Goal: Find specific page/section: Find specific page/section

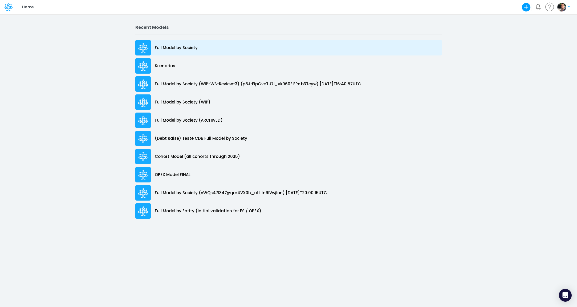
click at [191, 50] on p "Full Model by Society" at bounding box center [176, 48] width 43 height 6
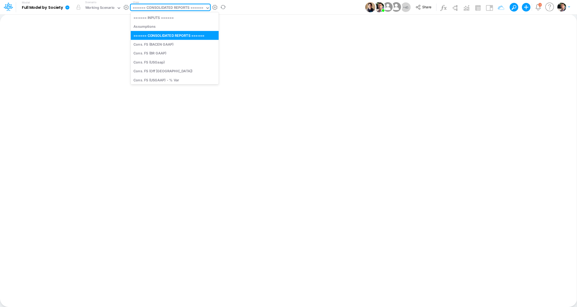
click at [164, 8] on div "====== CONSOLIDATED REPORTS ======" at bounding box center [168, 8] width 71 height 6
click at [173, 7] on div "====== CONSOLIDATED REPORTS ======" at bounding box center [168, 8] width 71 height 6
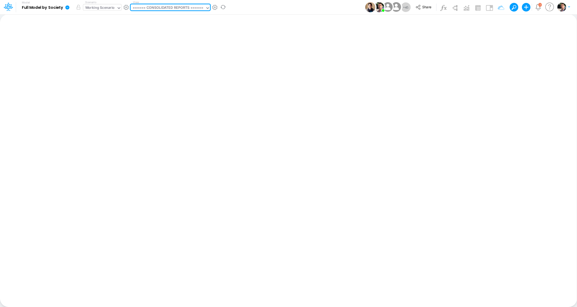
click at [108, 8] on div "Working Scenario" at bounding box center [100, 8] width 30 height 6
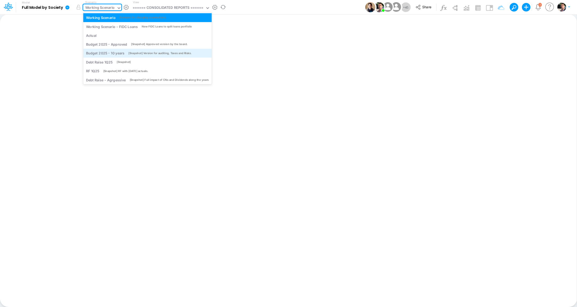
scroll to position [21, 0]
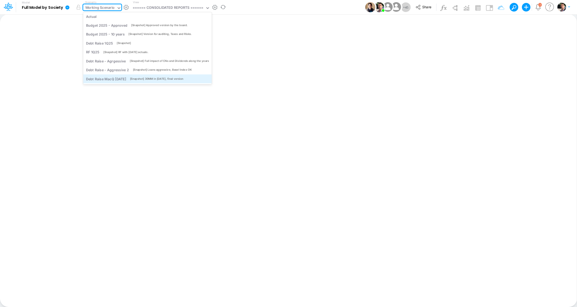
click at [136, 80] on div "[Snapshot] 30MM in [DATE], final version" at bounding box center [157, 79] width 54 height 4
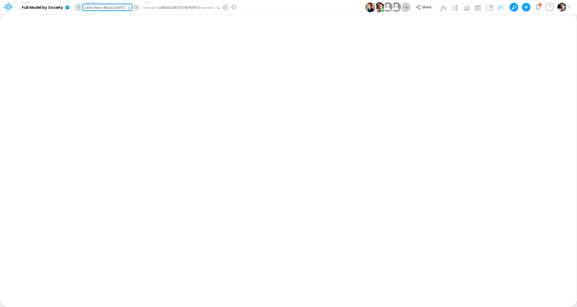
click at [112, 7] on div "Debt Raise MacQ [DATE]" at bounding box center [105, 8] width 40 height 6
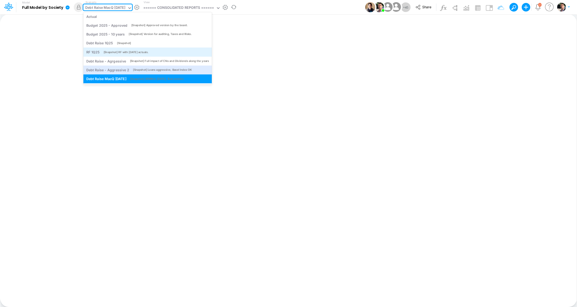
scroll to position [0, 0]
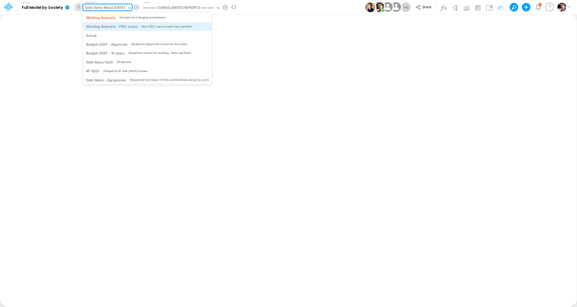
click at [142, 28] on div "New FIDC Loans to split loans portfolio" at bounding box center [167, 27] width 50 height 4
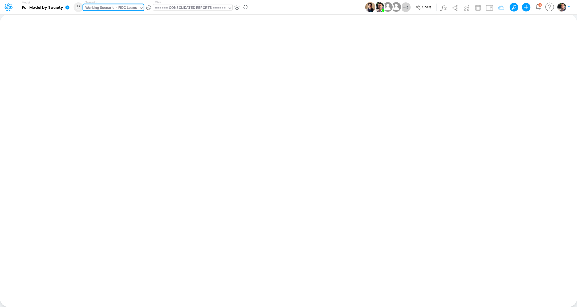
click at [191, 9] on div "====== CONSOLIDATED REPORTS ======" at bounding box center [190, 8] width 71 height 6
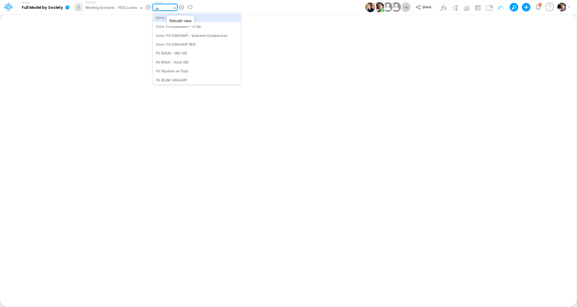
type input "usg"
click at [180, 18] on div "Cons. FS (USGaap)" at bounding box center [192, 17] width 78 height 9
type input "Consolidated FS - USGAAP"
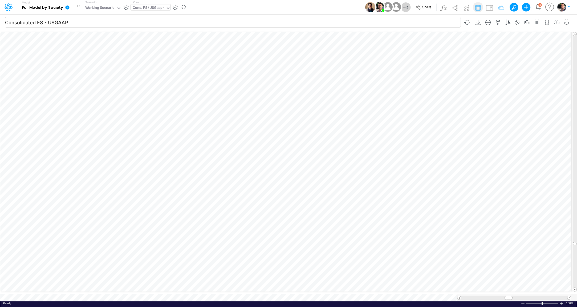
scroll to position [2, 16]
